Goal: Task Accomplishment & Management: Manage account settings

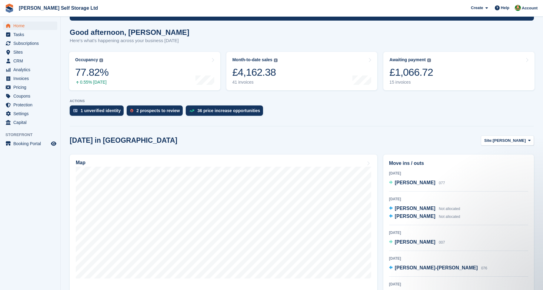
scroll to position [49, 0]
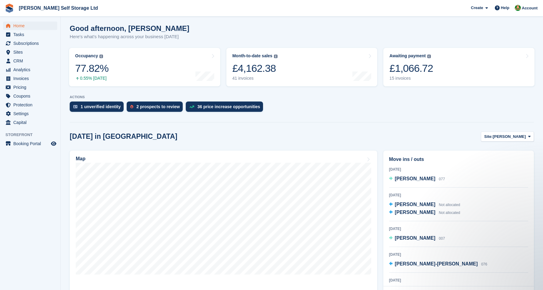
click at [381, 151] on div "Move ins / outs [DATE] [PERSON_NAME] 077 [DATE] [PERSON_NAME] Not allocated [PE…" at bounding box center [459, 230] width 157 height 164
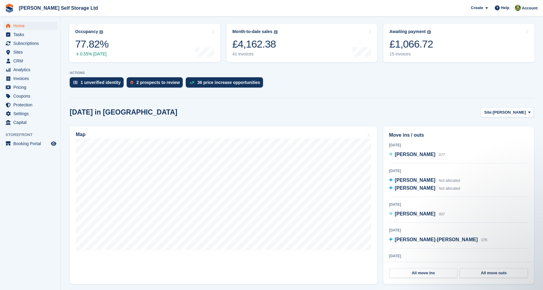
click at [383, 173] on div "Move ins / outs Today Barbara Holgate 077 9 Oct 2025 paula stam Not allocated O…" at bounding box center [459, 205] width 157 height 164
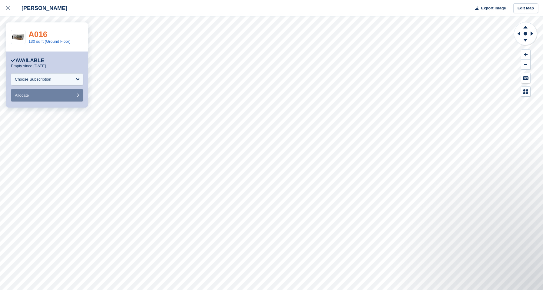
click at [40, 34] on link "A016" at bounding box center [38, 34] width 19 height 9
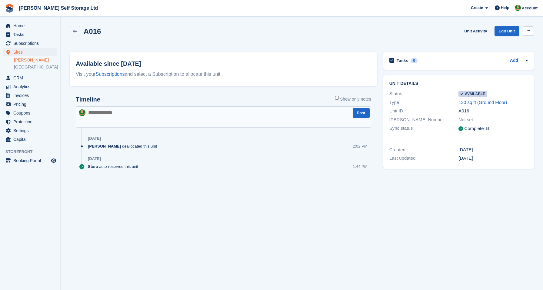
click at [529, 30] on icon at bounding box center [528, 31] width 3 height 4
click at [511, 45] on p "Make unavailable" at bounding box center [505, 43] width 53 height 8
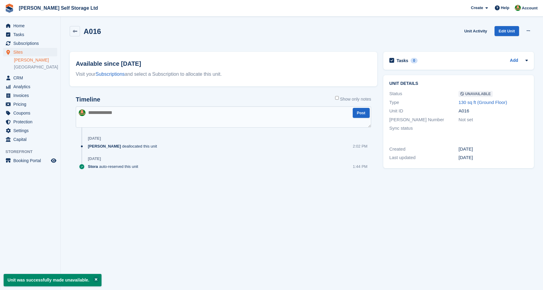
click at [173, 46] on div "A016 Unit Activity Edit Unit Make Available Delete unit" at bounding box center [302, 36] width 471 height 26
click at [11, 26] on span "menu" at bounding box center [8, 25] width 7 height 7
